Goal: Navigation & Orientation: Find specific page/section

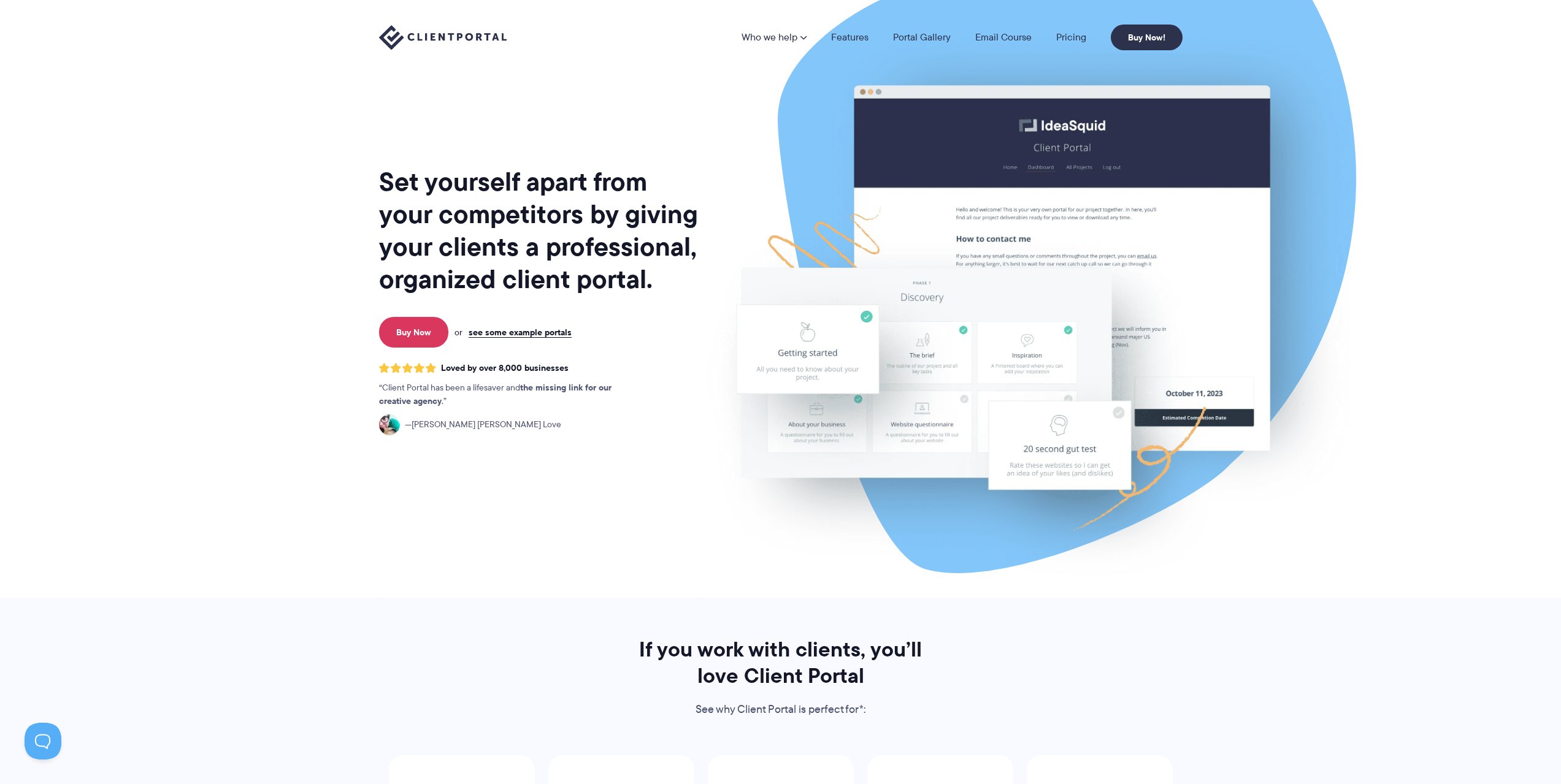
drag, startPoint x: 382, startPoint y: 455, endPoint x: 280, endPoint y: 460, distance: 102.1
click at [280, 460] on section "Set yourself apart from your competitors by giving your clients a professional,…" at bounding box center [780, 299] width 1561 height 598
drag, startPoint x: 280, startPoint y: 460, endPoint x: 228, endPoint y: 462, distance: 52.0
click at [228, 462] on section "Set yourself apart from your competitors by giving your clients a professional,…" at bounding box center [780, 299] width 1561 height 598
drag, startPoint x: 228, startPoint y: 462, endPoint x: 207, endPoint y: 493, distance: 37.4
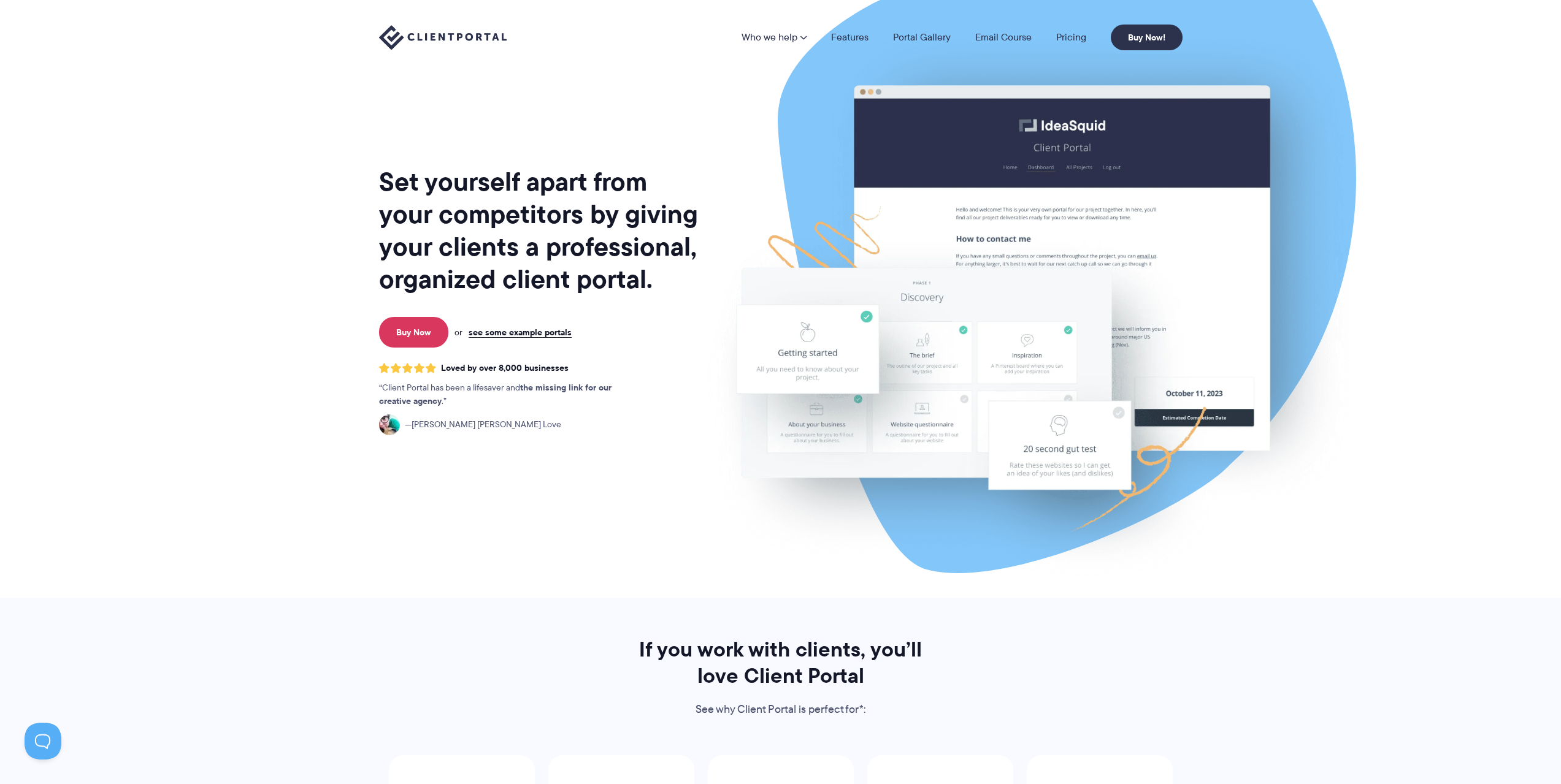
click at [207, 493] on section "Set yourself apart from your competitors by giving your clients a professional,…" at bounding box center [780, 299] width 1561 height 598
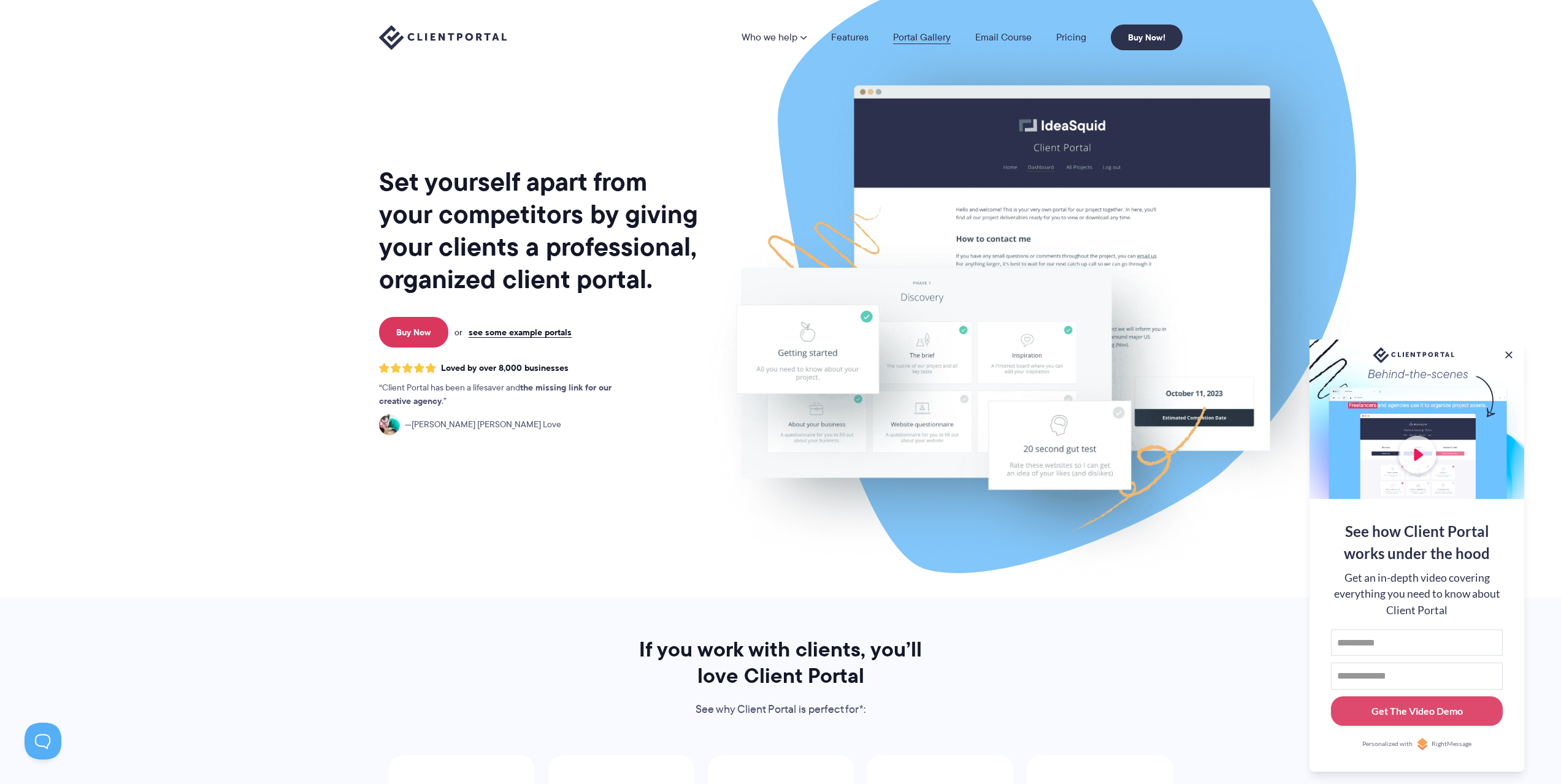
click at [910, 40] on link "Portal Gallery" at bounding box center [922, 37] width 58 height 10
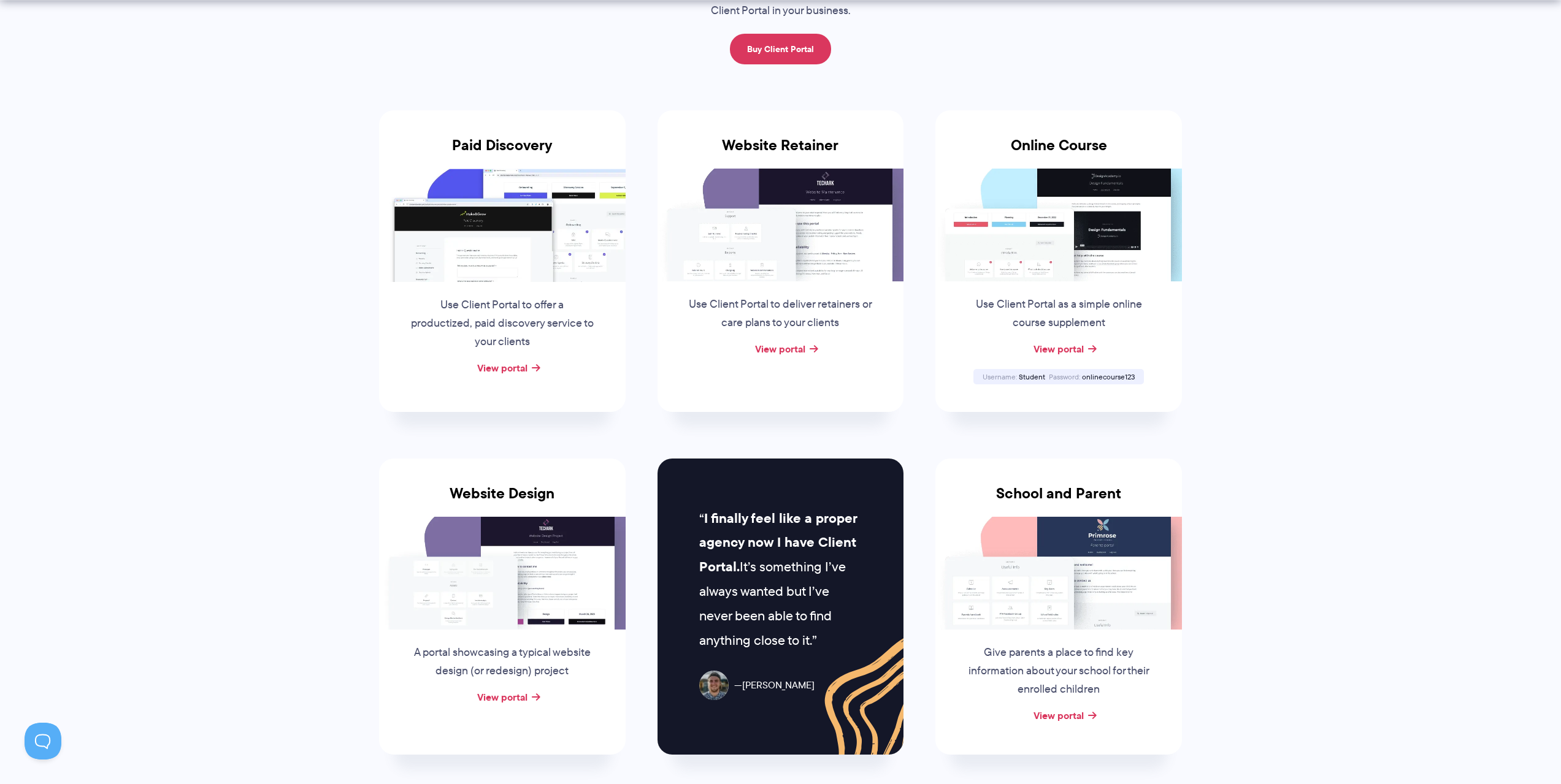
scroll to position [409, 0]
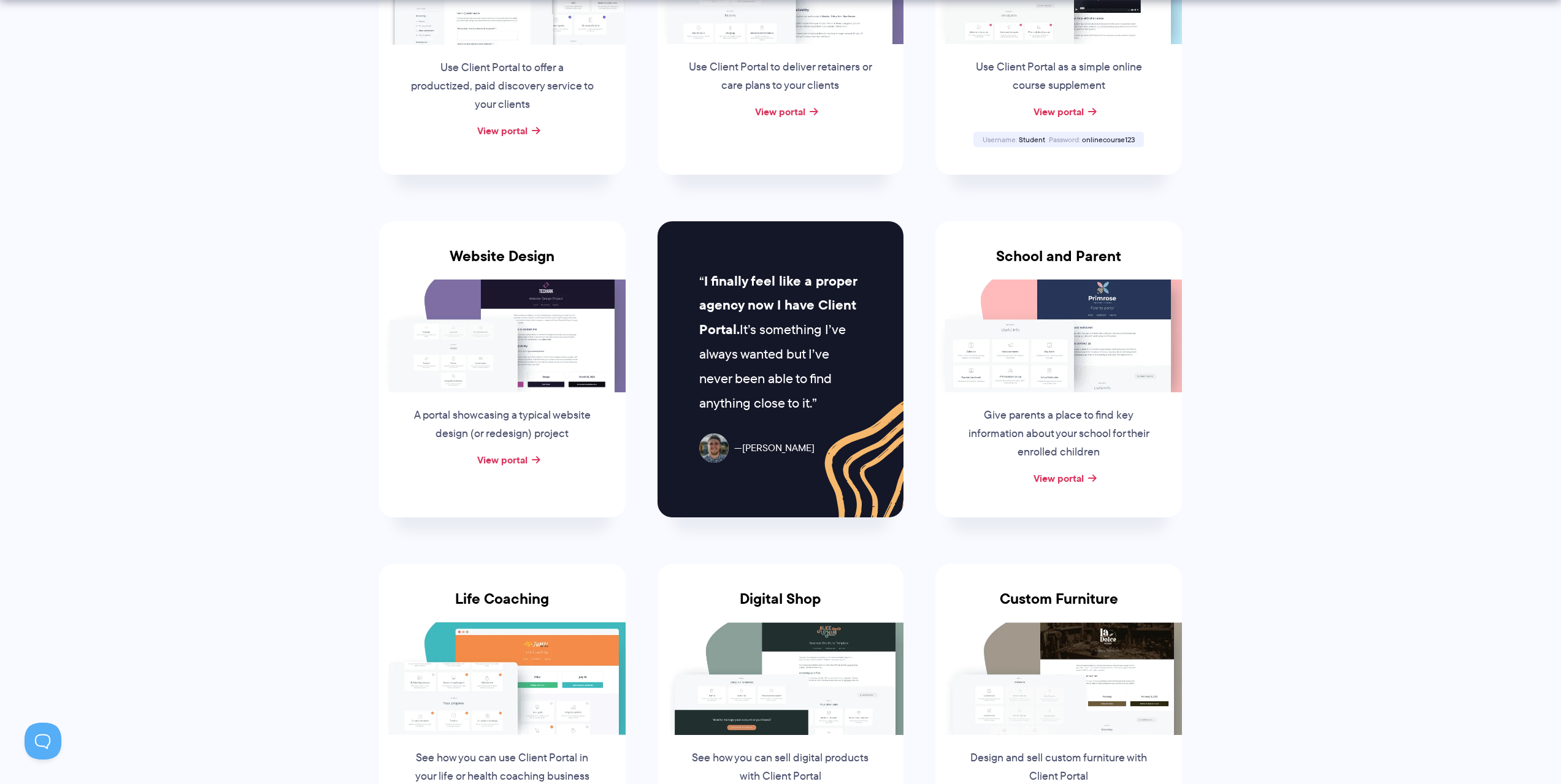
drag, startPoint x: 869, startPoint y: 50, endPoint x: 1266, endPoint y: 162, distance: 412.5
click at [1266, 162] on section "Client Portal Inspiration Check out some of our example portals and get inspire…" at bounding box center [780, 432] width 1561 height 1682
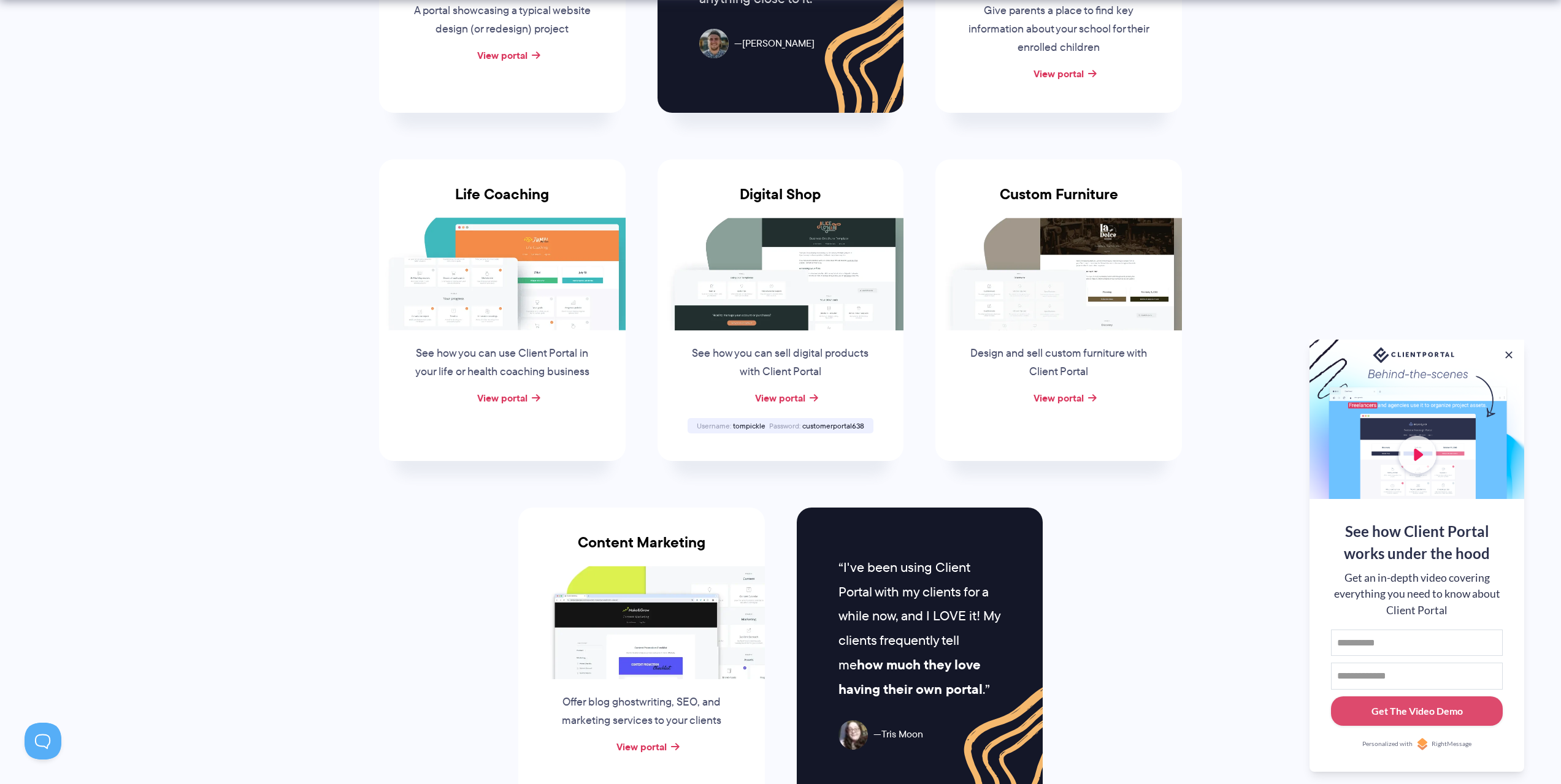
scroll to position [1022, 0]
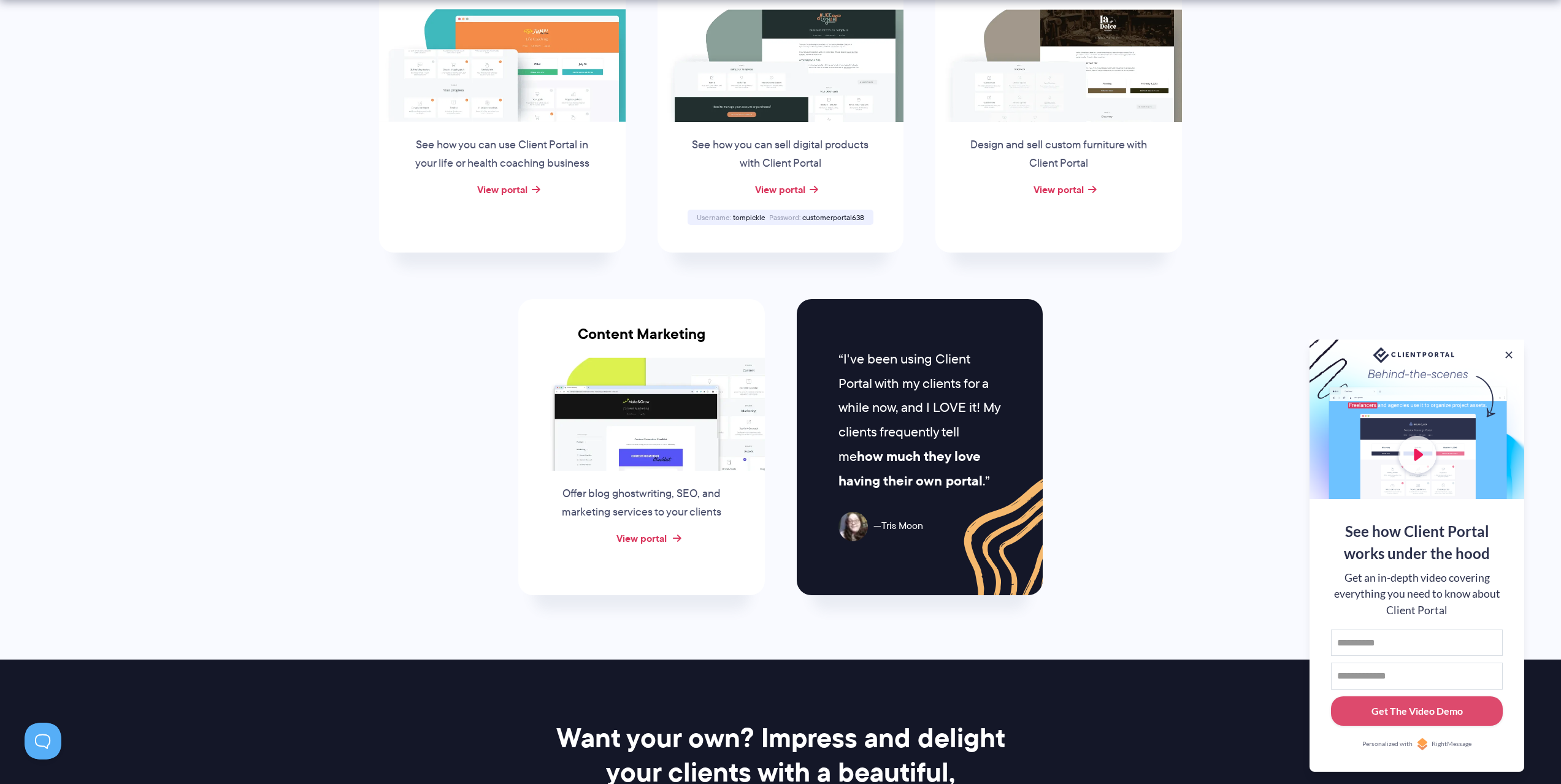
click at [639, 541] on link "View portal" at bounding box center [641, 538] width 50 height 15
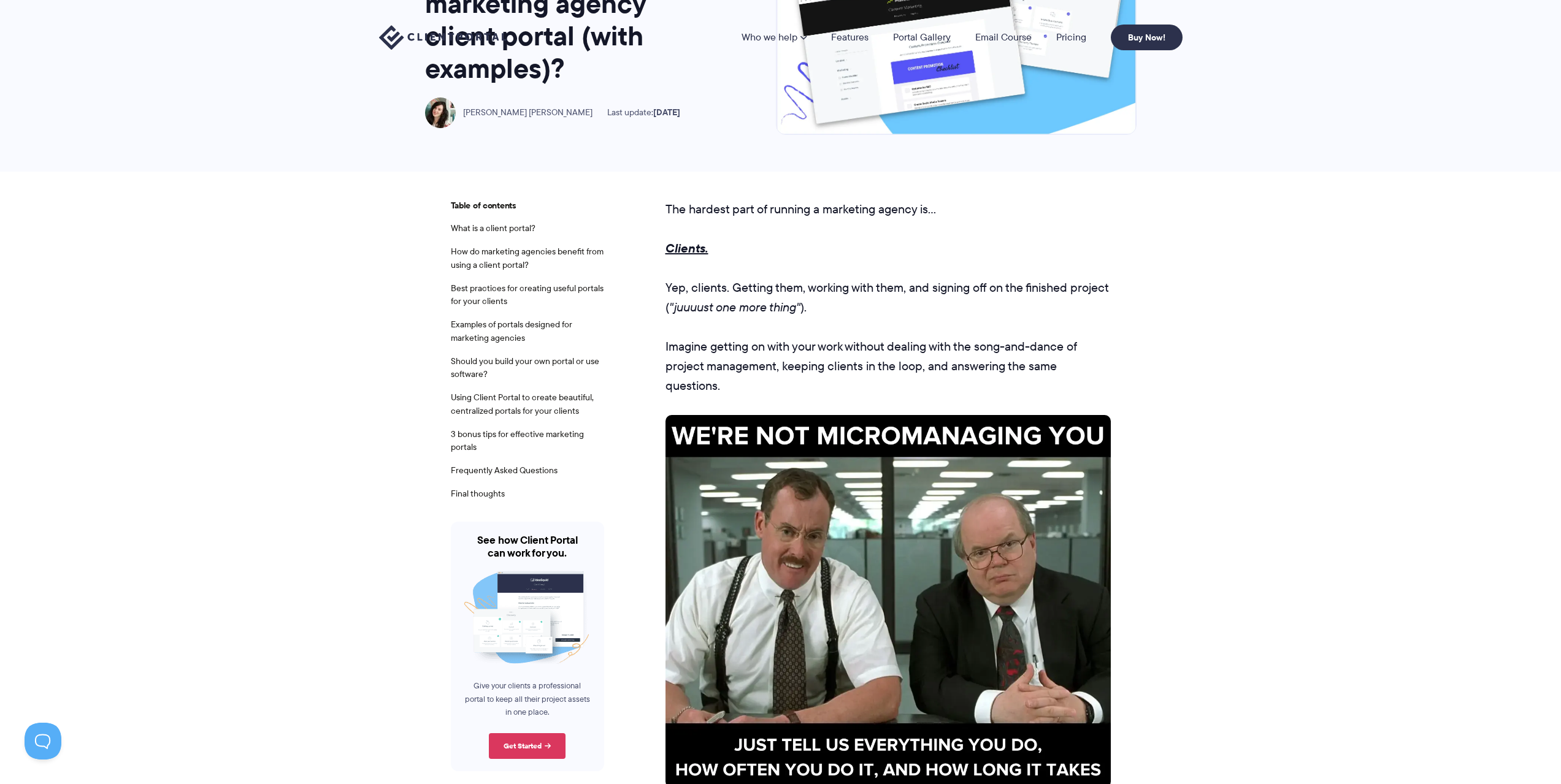
scroll to position [204, 0]
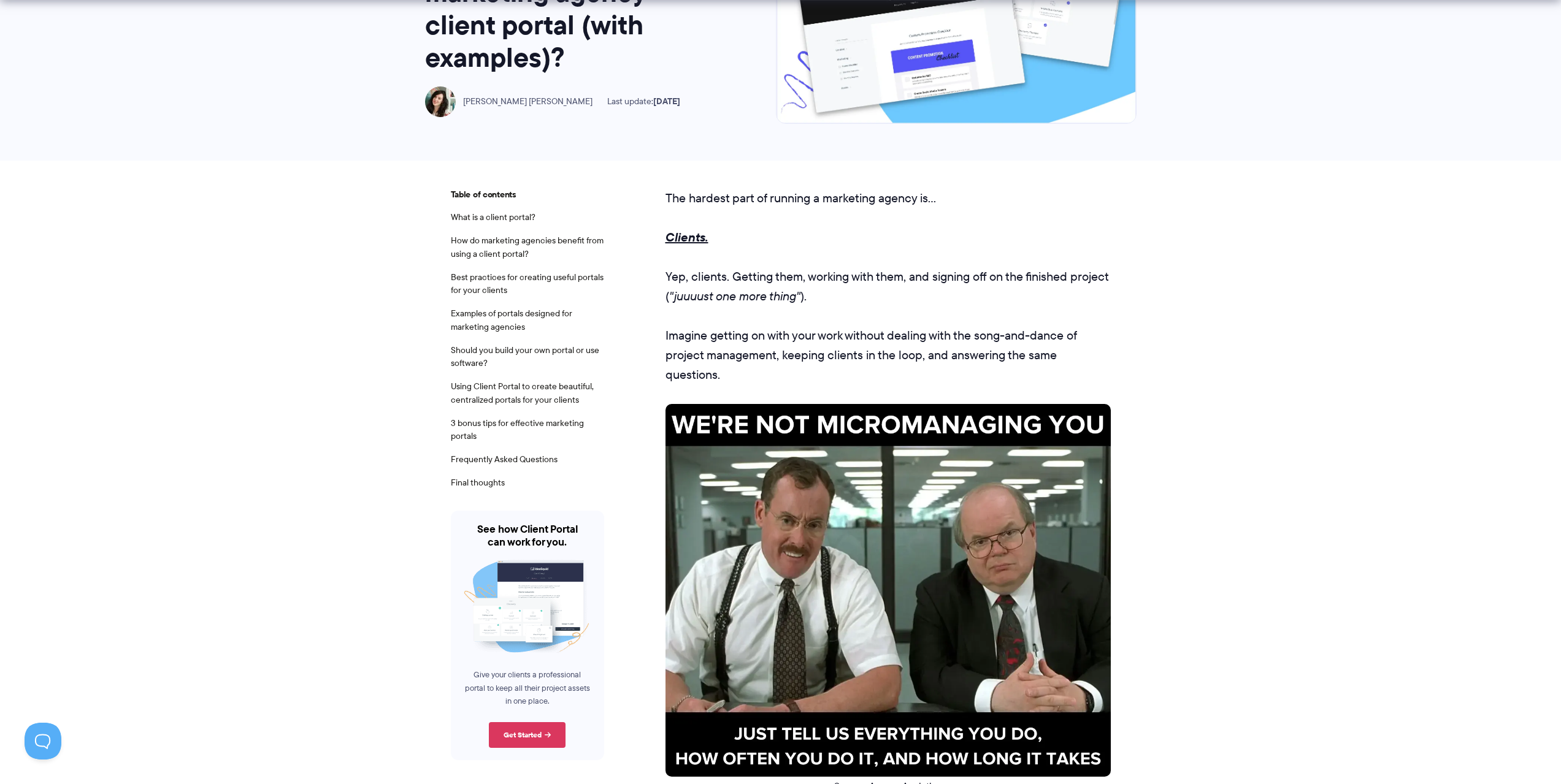
click at [726, 496] on img at bounding box center [888, 590] width 445 height 373
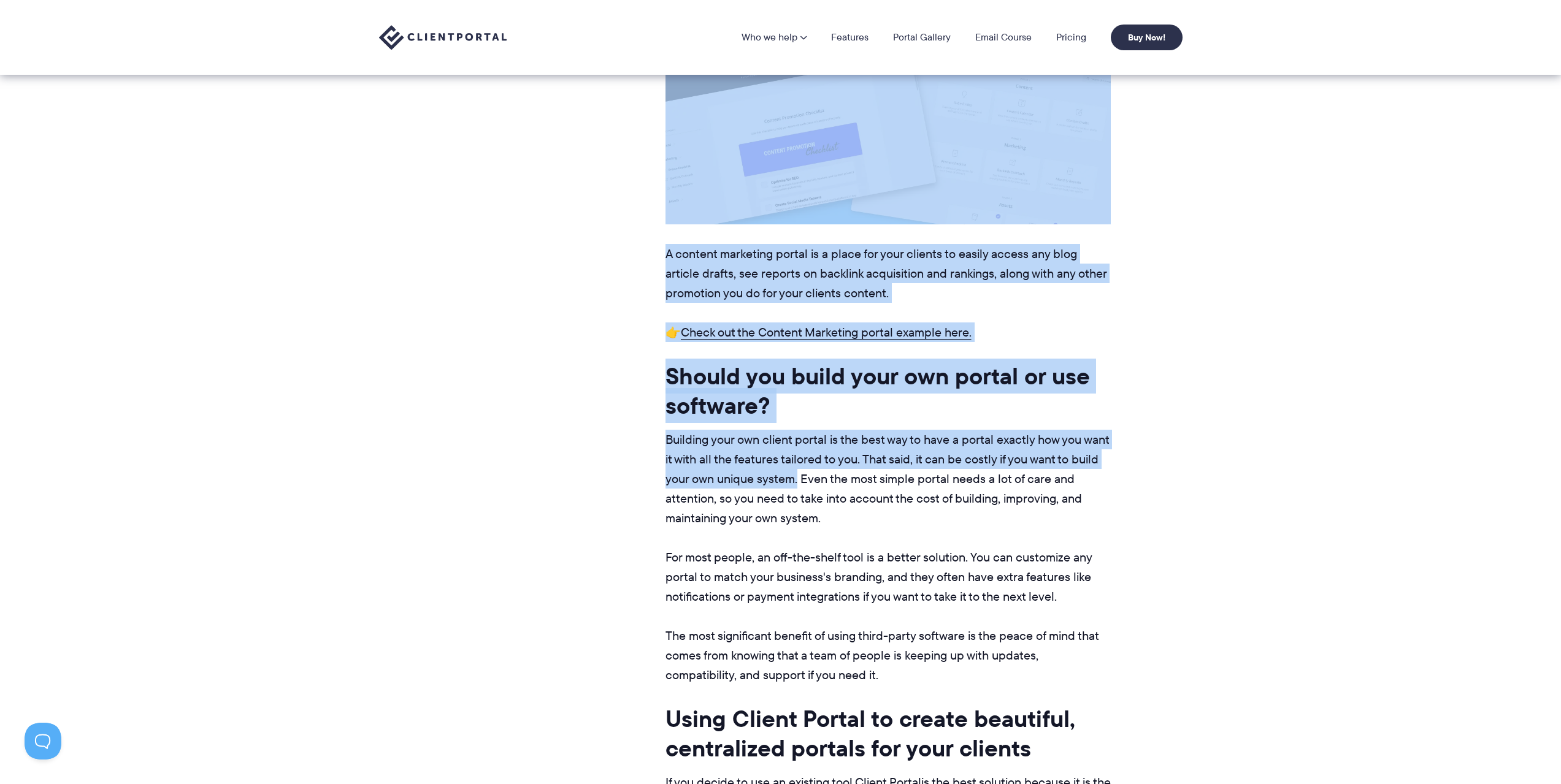
scroll to position [5108, 0]
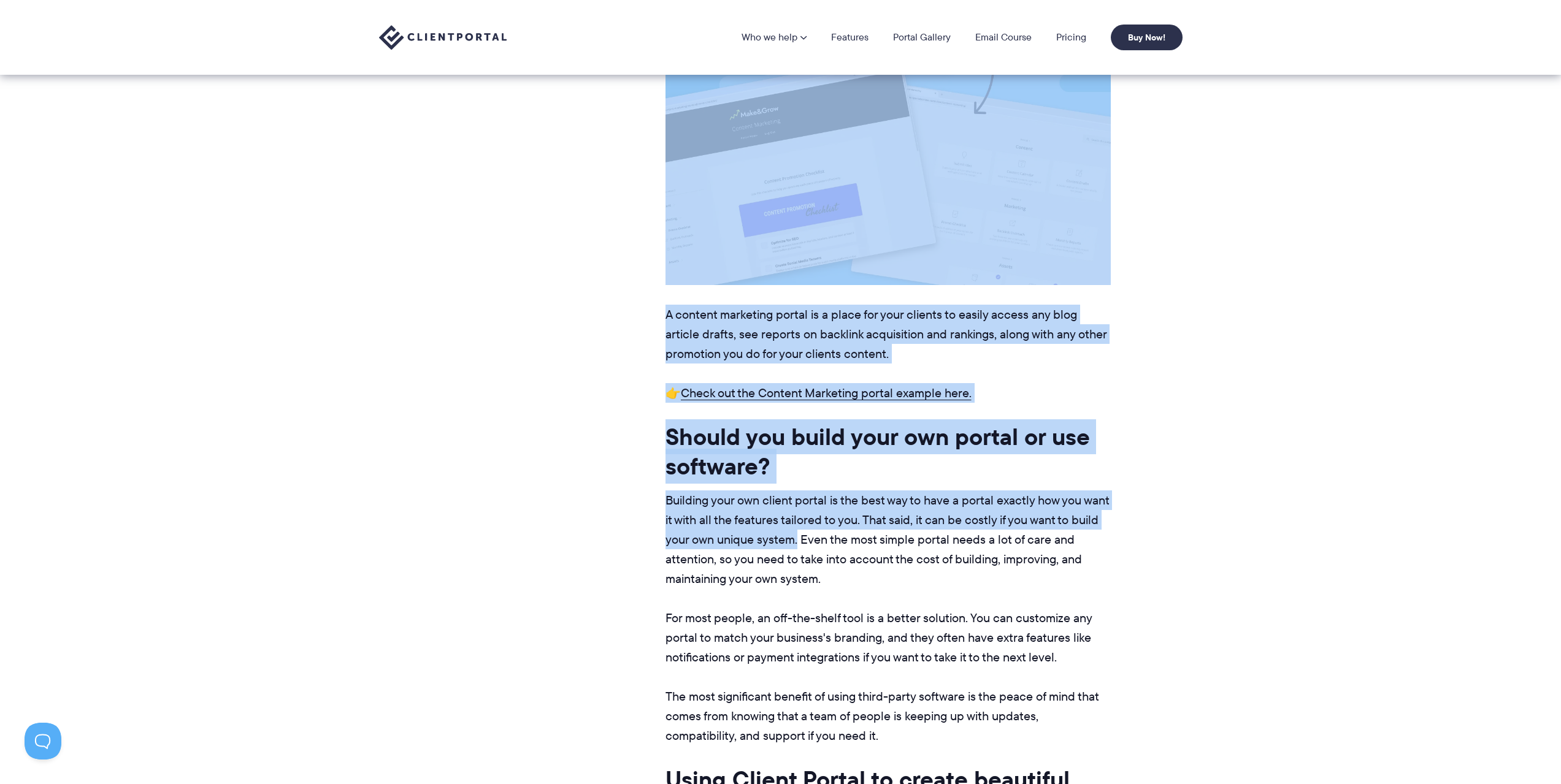
drag, startPoint x: 662, startPoint y: 399, endPoint x: 797, endPoint y: 513, distance: 176.7
type textarea "**********"
click at [797, 513] on main "The hardest part of running a marketing agency is... Clients. Yep, clients. Get…" at bounding box center [858, 54] width 507 height 9540
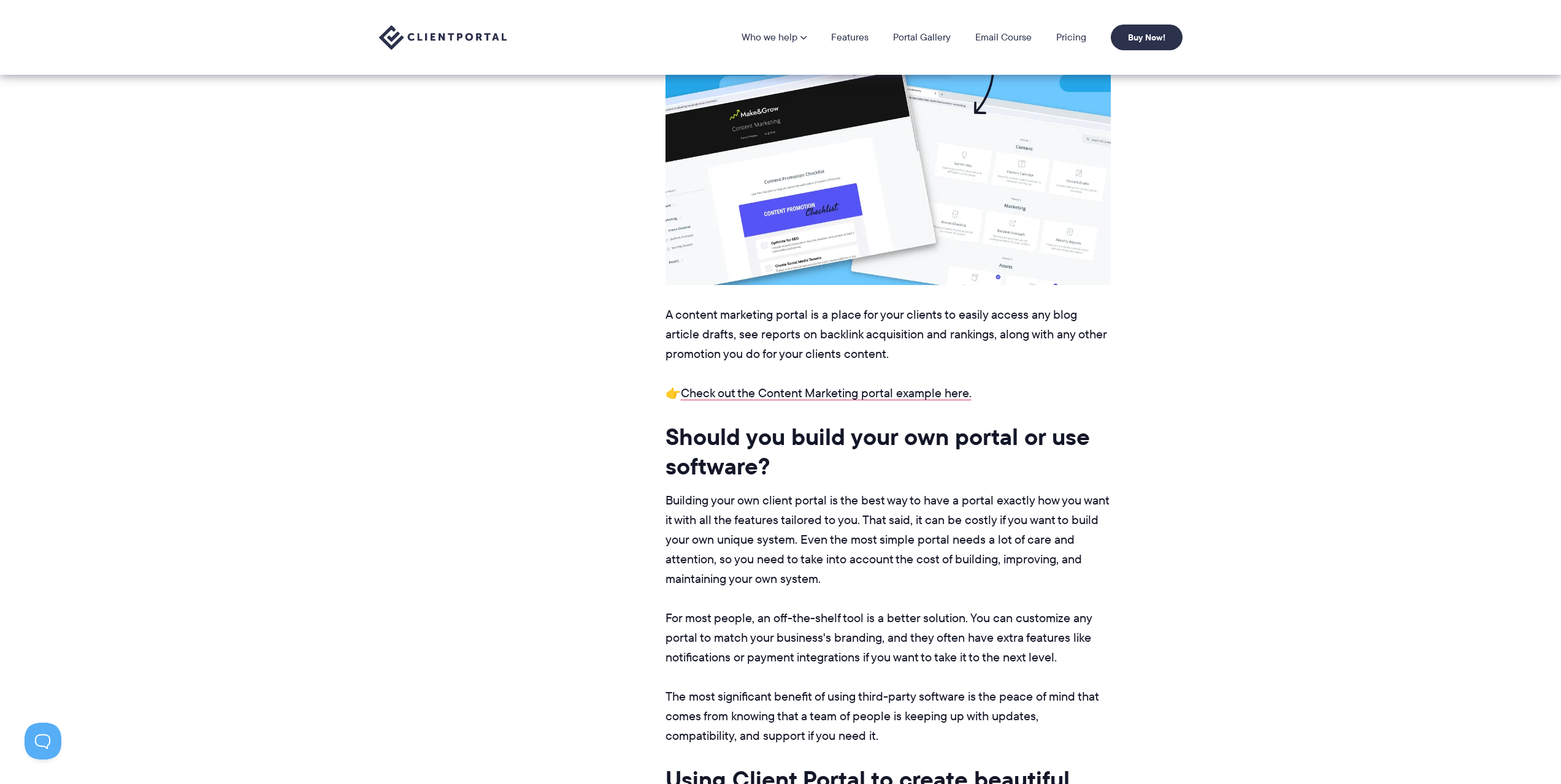
drag, startPoint x: 777, startPoint y: 505, endPoint x: 1030, endPoint y: 650, distance: 291.6
click at [1030, 650] on div "The hardest part of running a marketing agency is... Clients. Yep, clients. Get…" at bounding box center [888, 54] width 445 height 9540
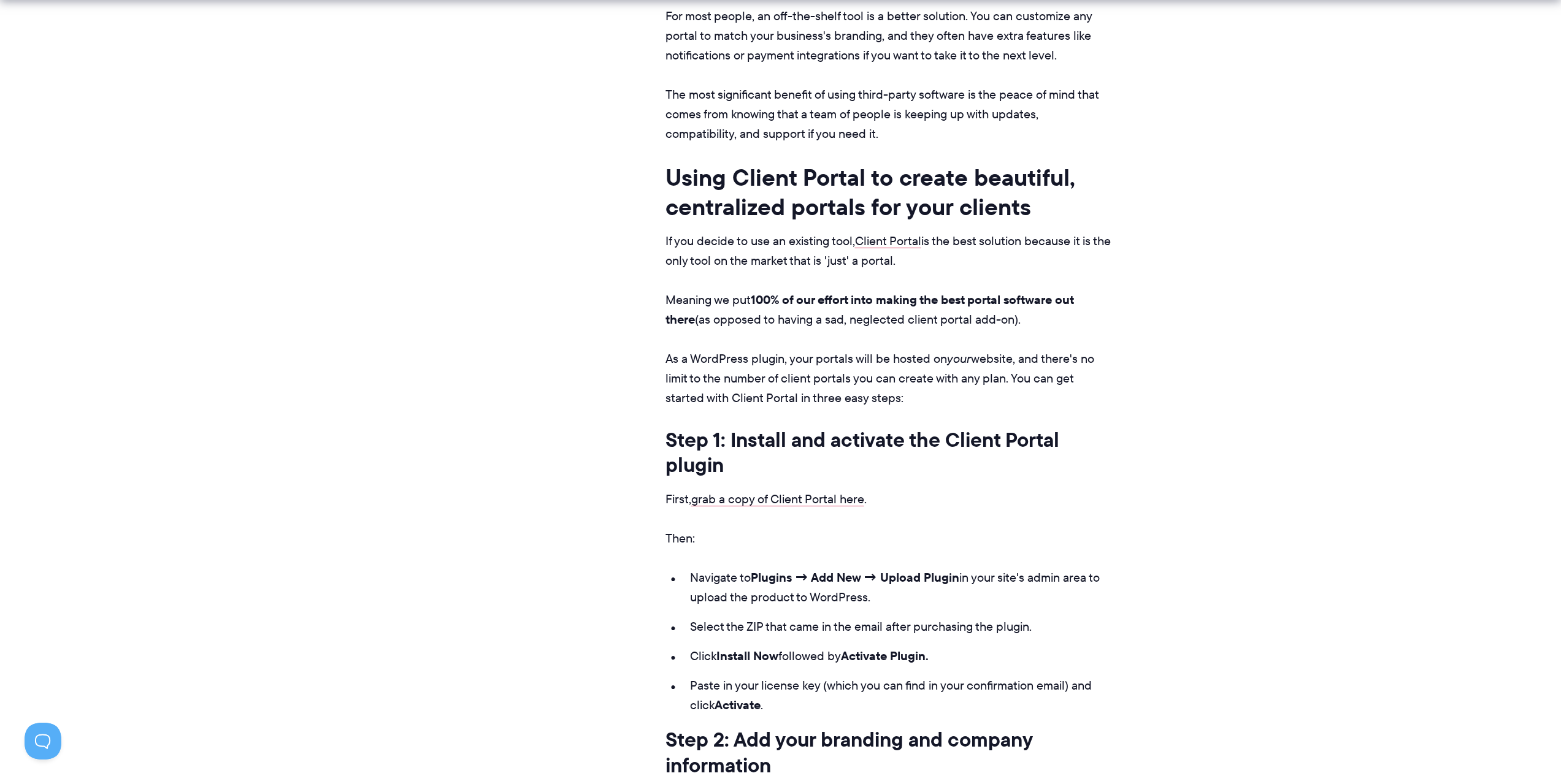
scroll to position [5722, 0]
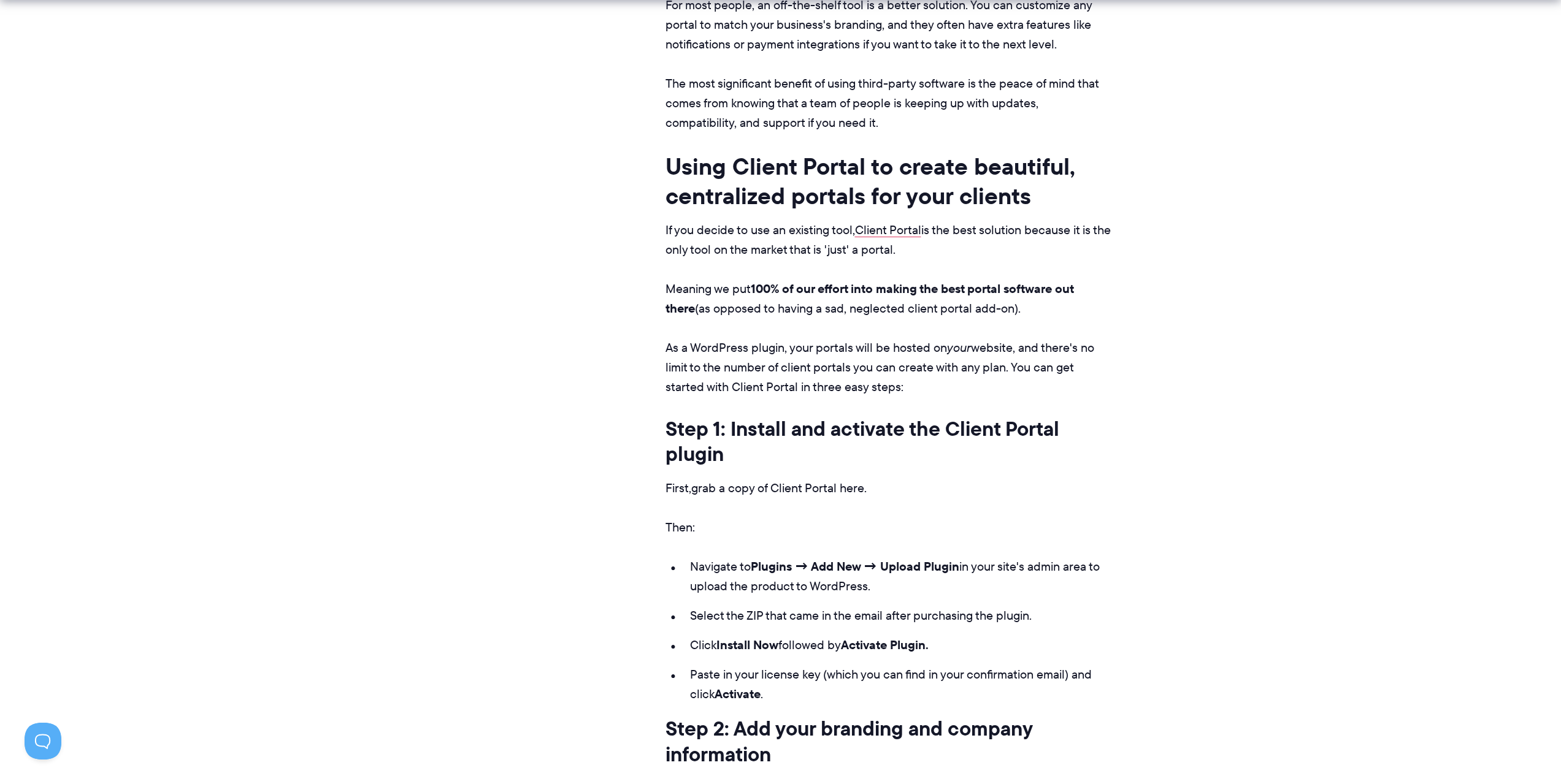
click at [753, 480] on link "grab a copy of Client Portal here" at bounding box center [777, 488] width 173 height 17
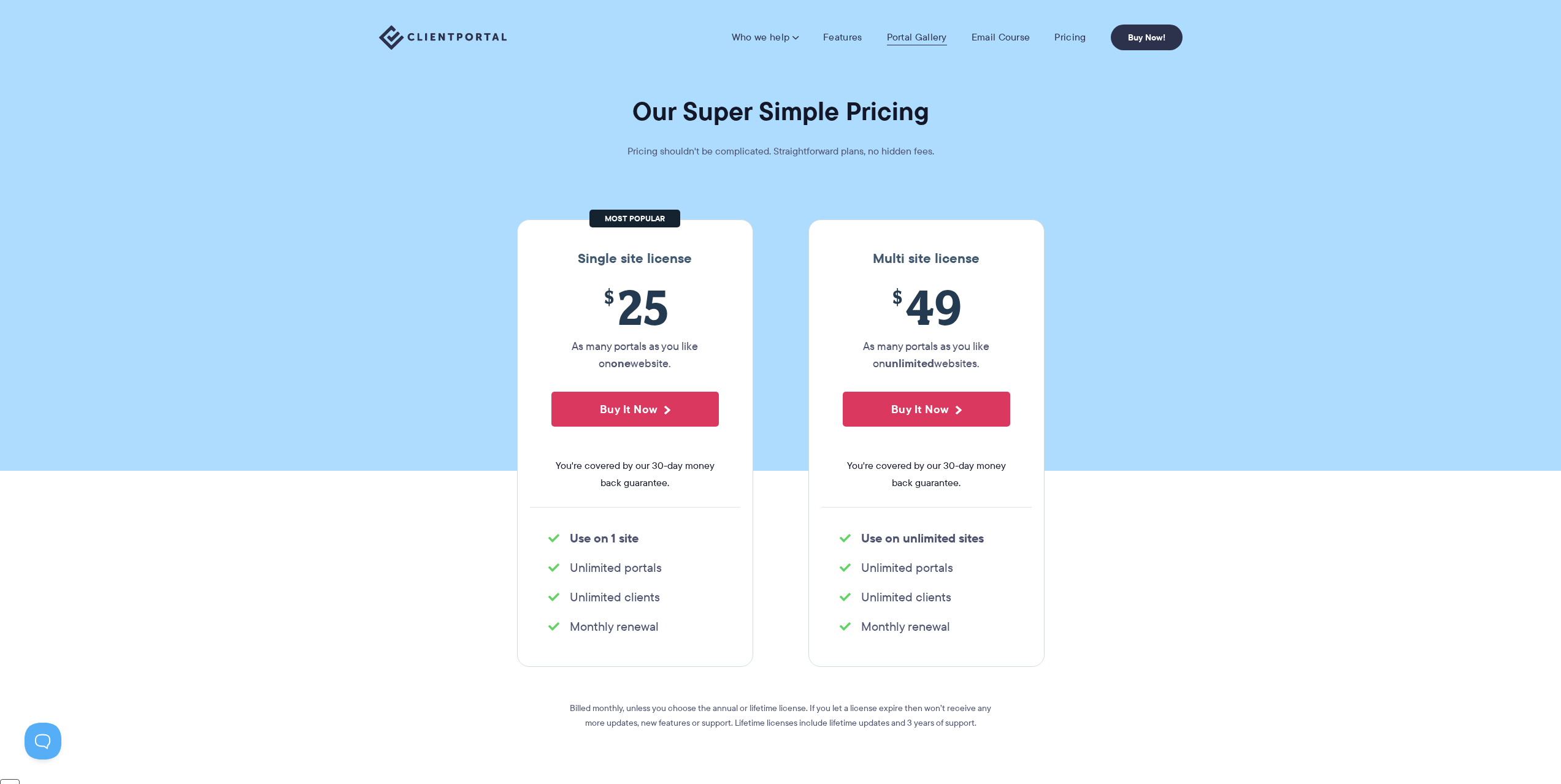
click at [899, 37] on link "Portal Gallery" at bounding box center [917, 37] width 60 height 12
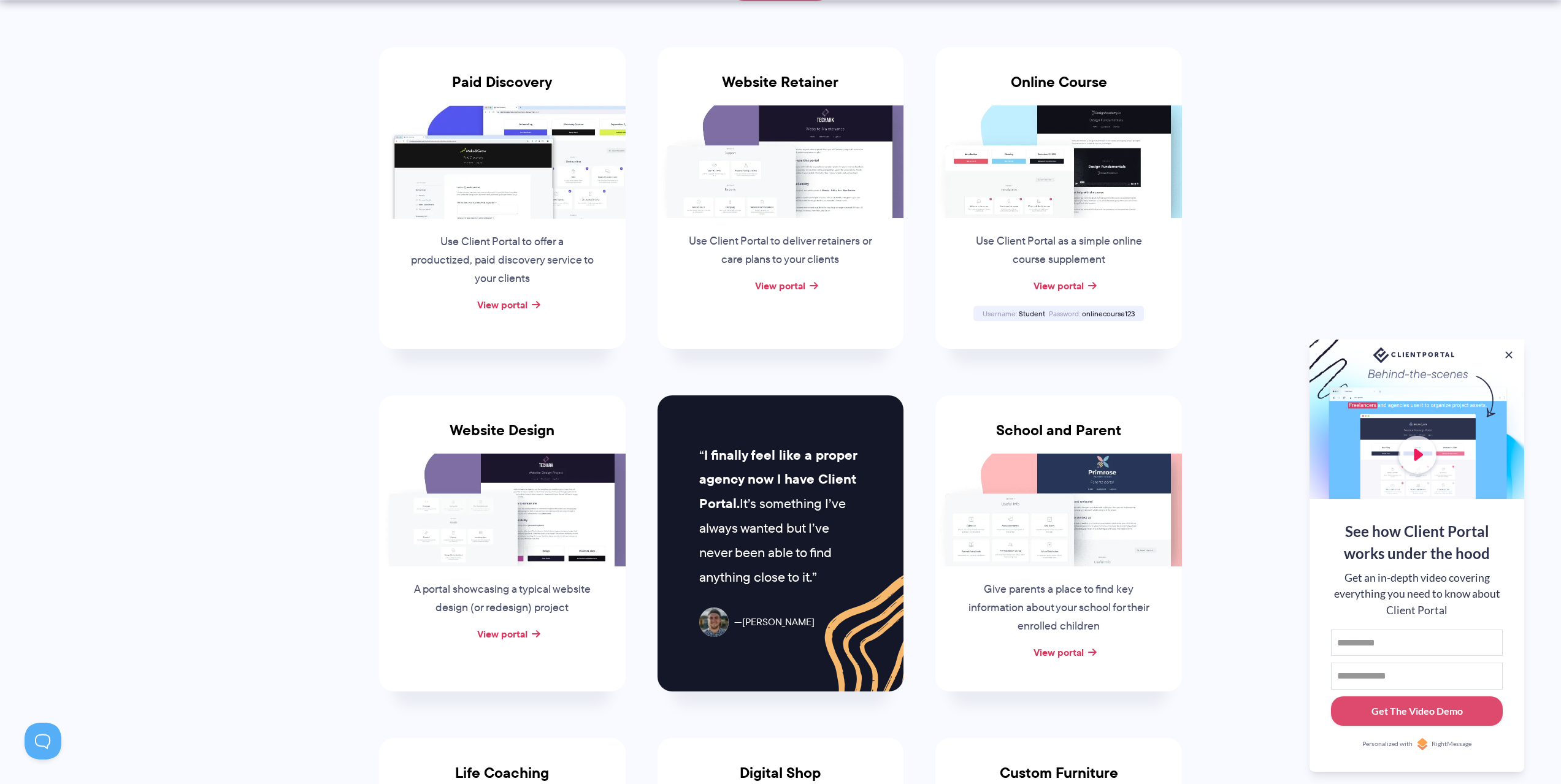
scroll to position [204, 0]
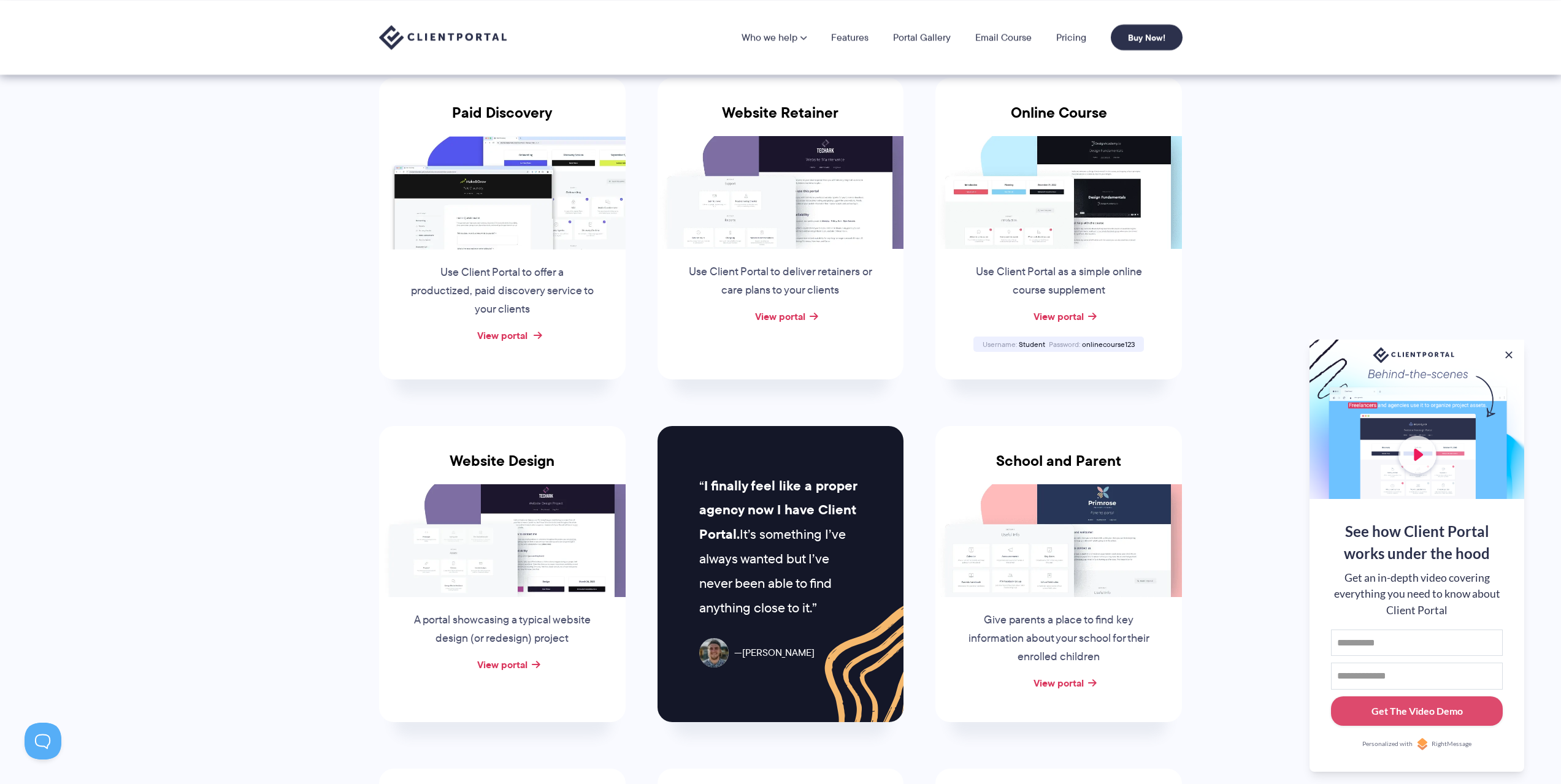
click at [495, 335] on link "View portal" at bounding box center [502, 335] width 50 height 15
